Goal: Information Seeking & Learning: Learn about a topic

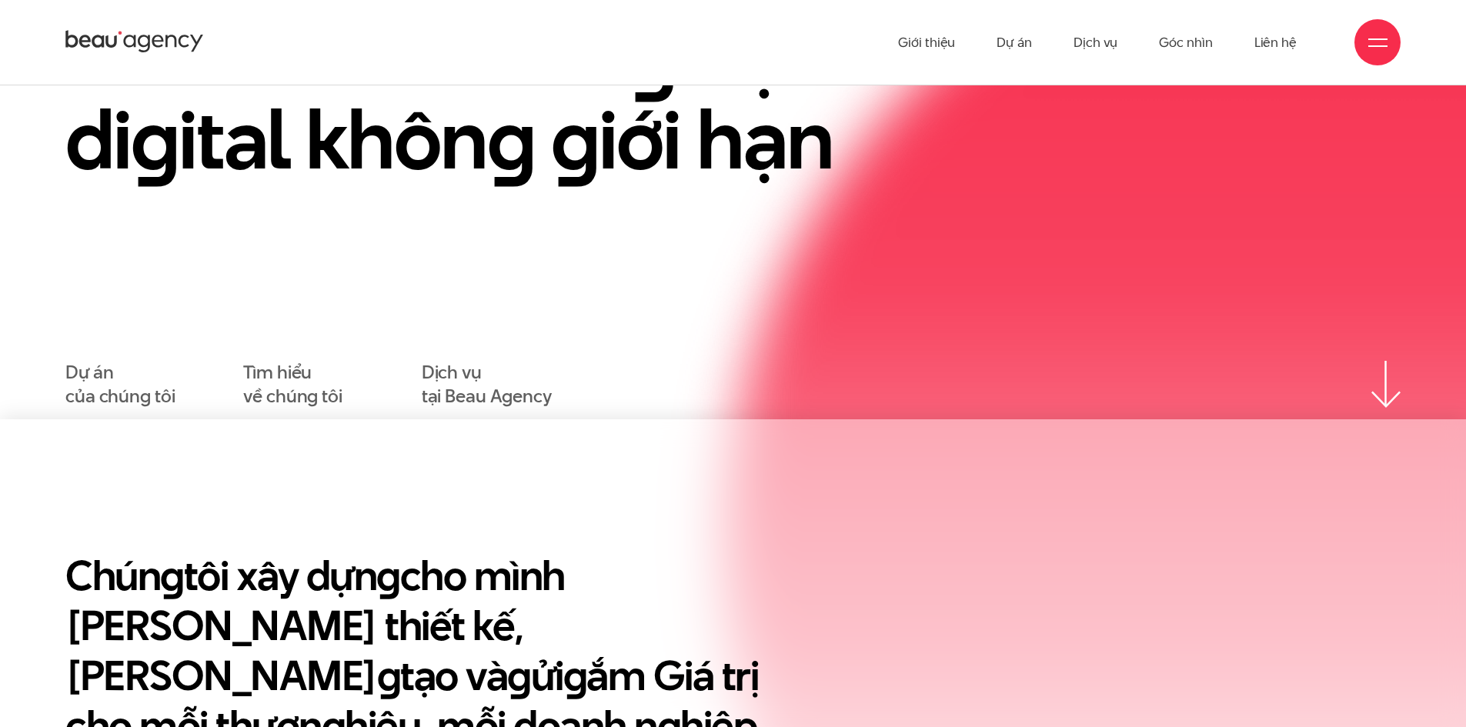
scroll to position [154, 0]
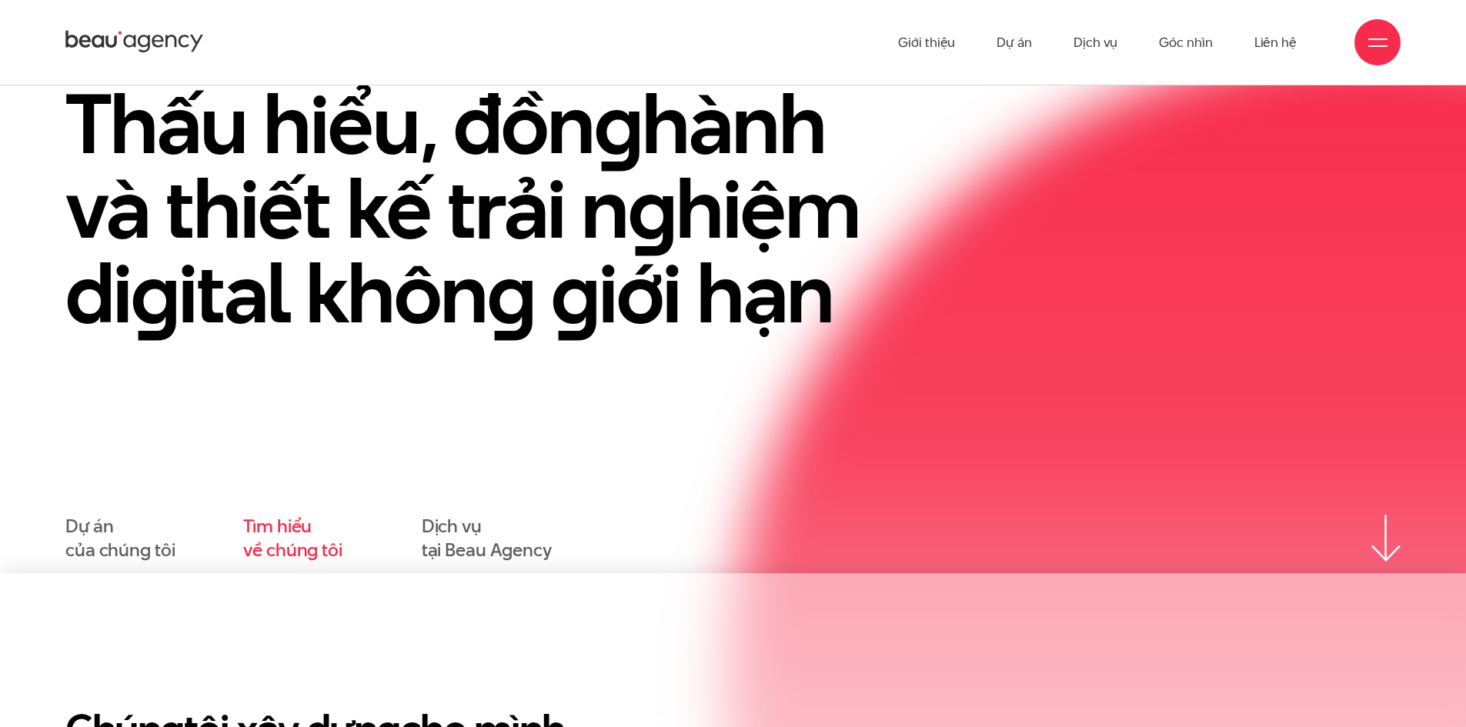
click at [280, 526] on link "Tìm hiểu về chúng tôi" at bounding box center [292, 539] width 99 height 48
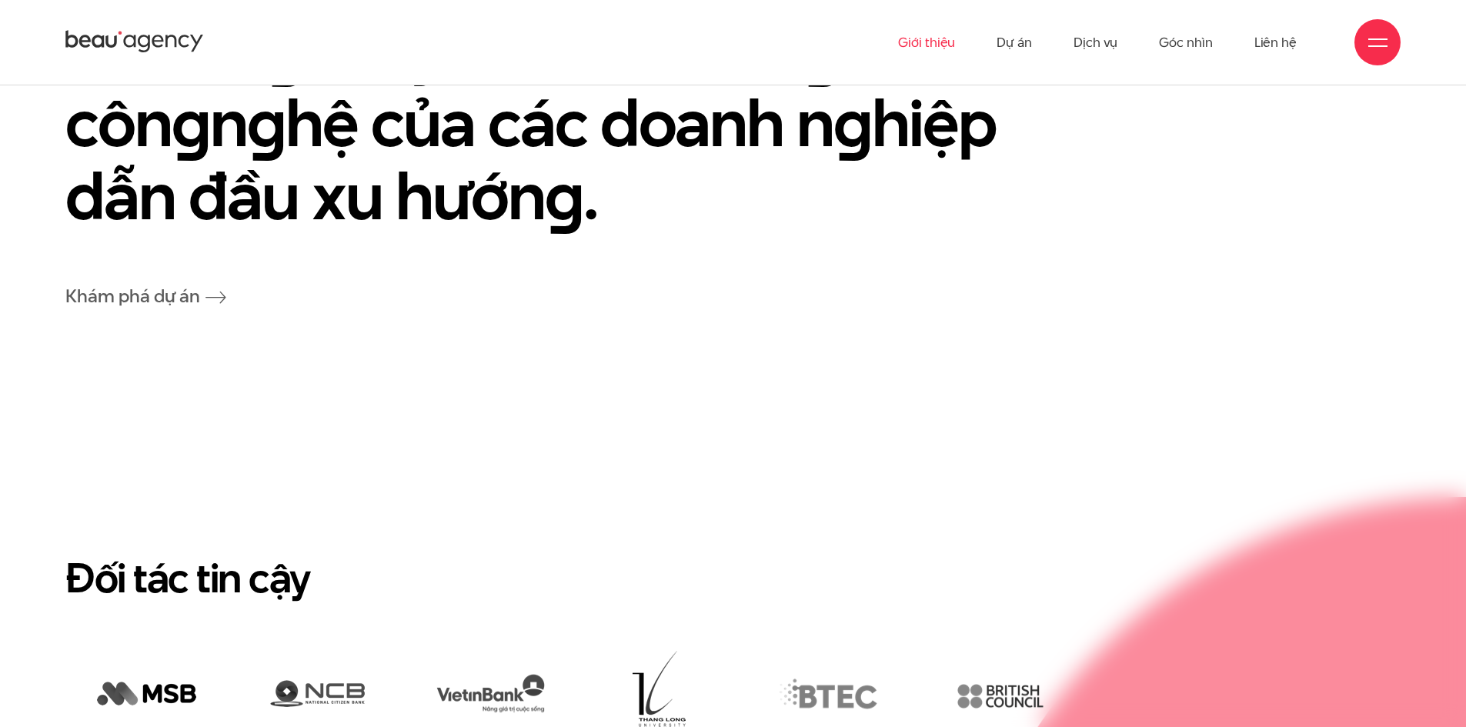
scroll to position [3694, 0]
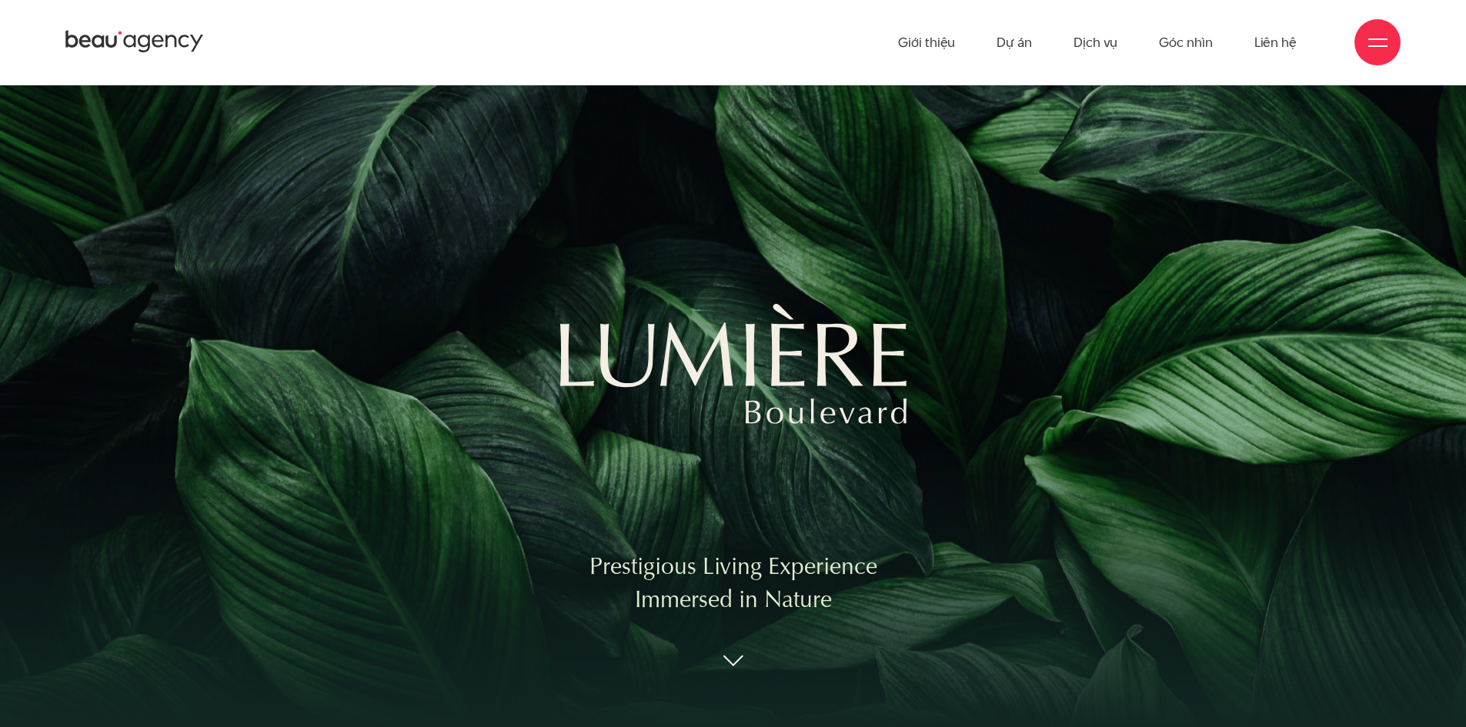
scroll to position [21935, 0]
